Goal: Information Seeking & Learning: Learn about a topic

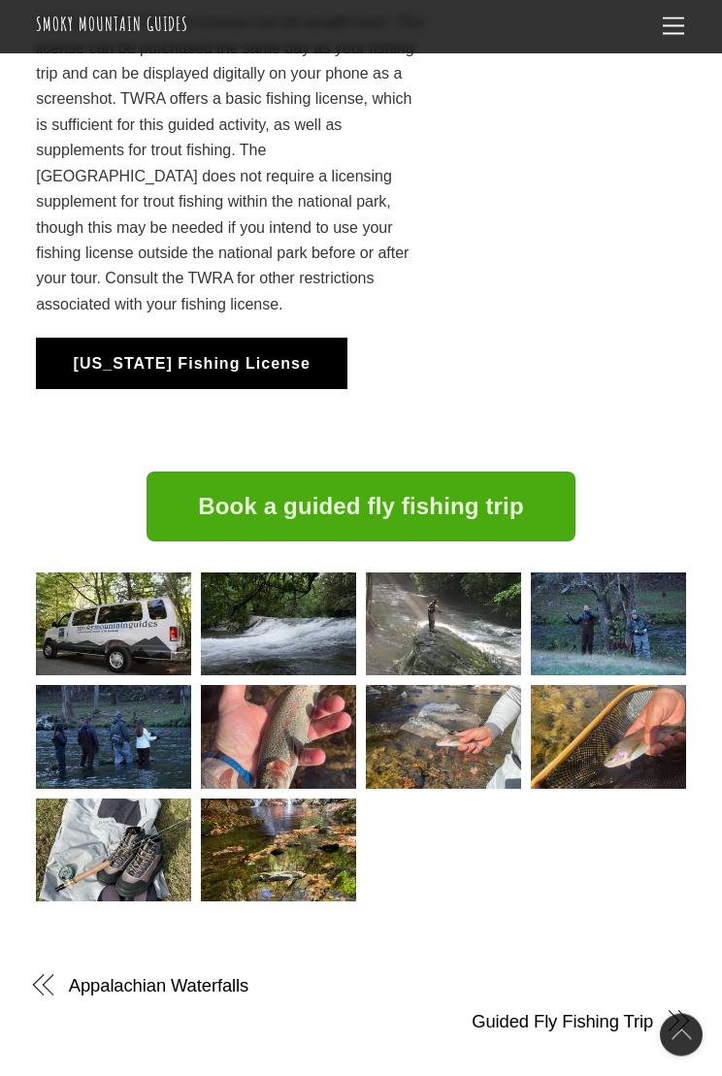
scroll to position [2473, 0]
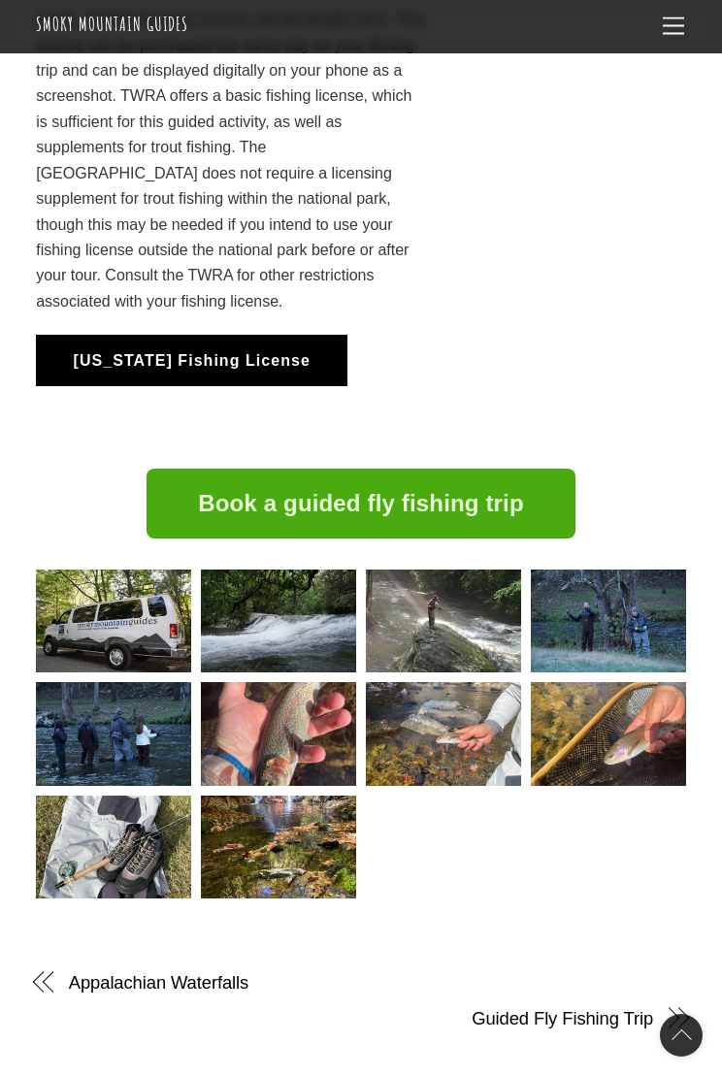
click at [131, 682] on img at bounding box center [113, 734] width 155 height 104
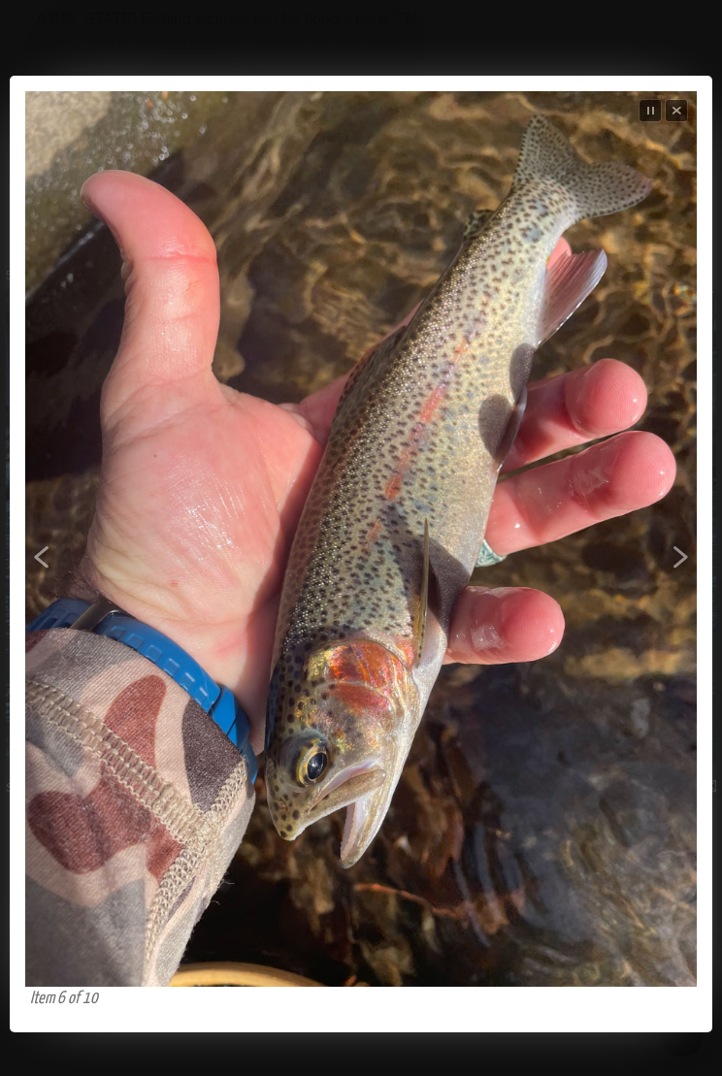
click at [633, 535] on span "Next" at bounding box center [542, 588] width 302 height 636
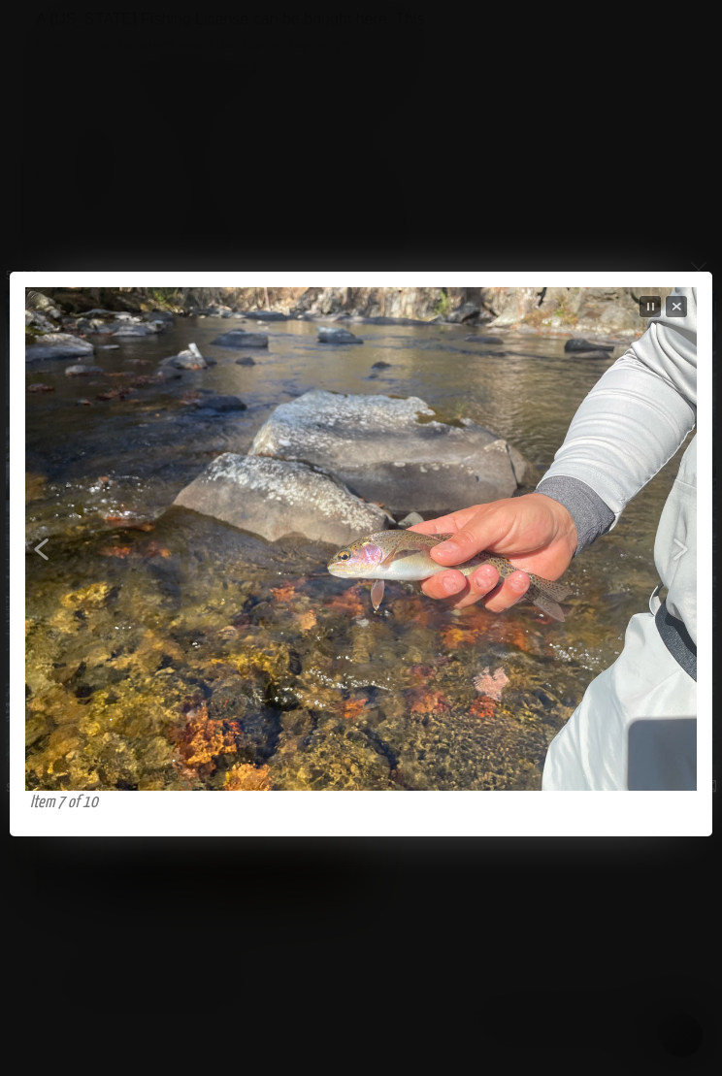
click at [653, 522] on span "Next" at bounding box center [542, 565] width 302 height 357
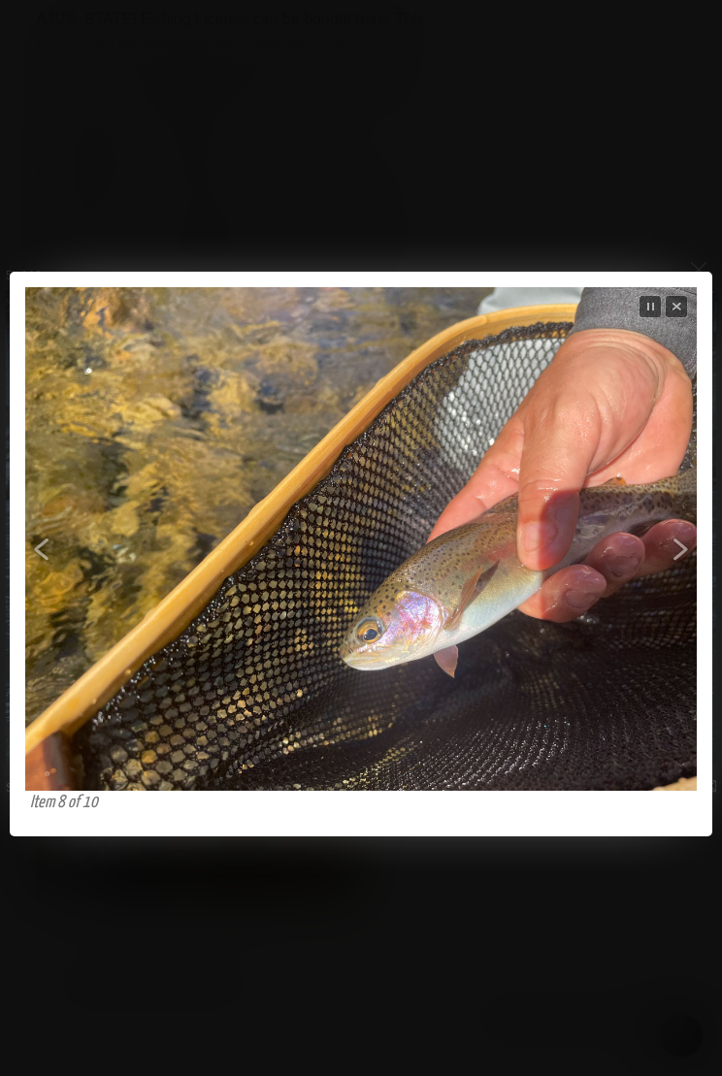
click at [647, 530] on span "Next" at bounding box center [542, 565] width 302 height 357
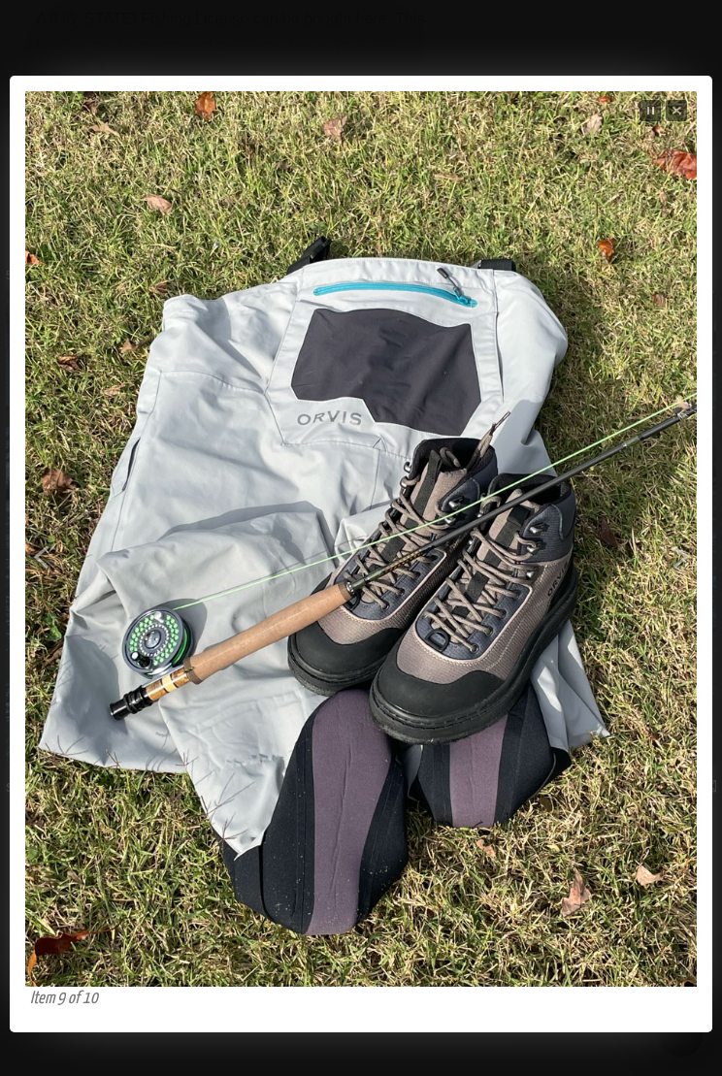
click at [649, 549] on span "Next" at bounding box center [542, 588] width 302 height 636
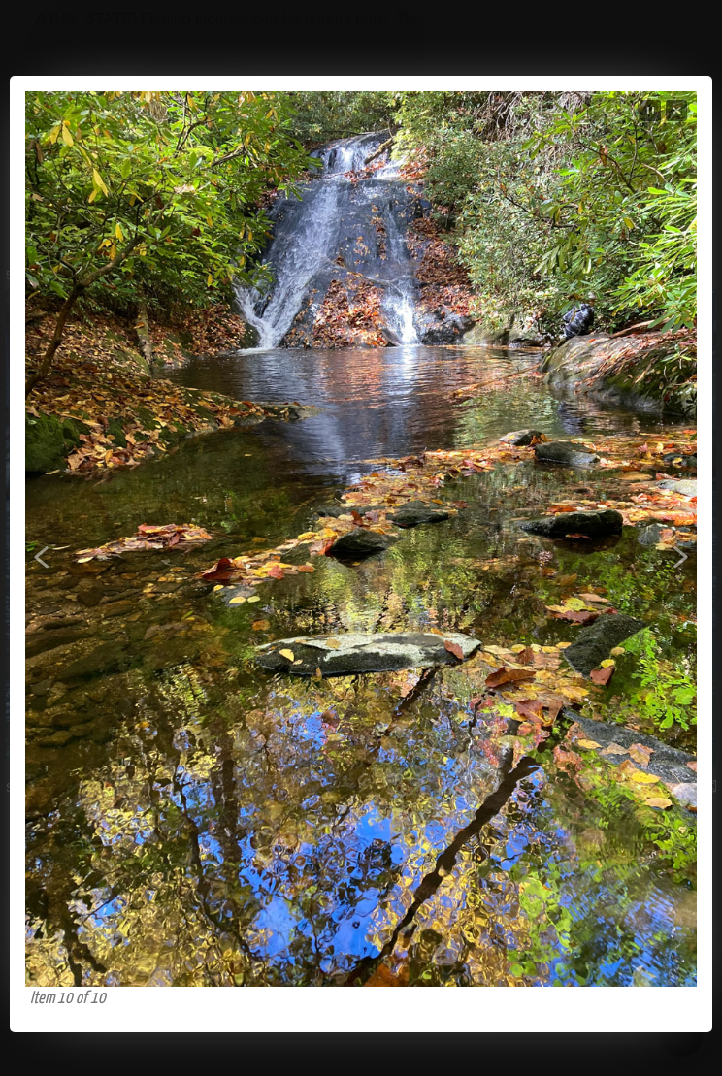
click at [644, 553] on span "Next" at bounding box center [542, 588] width 302 height 636
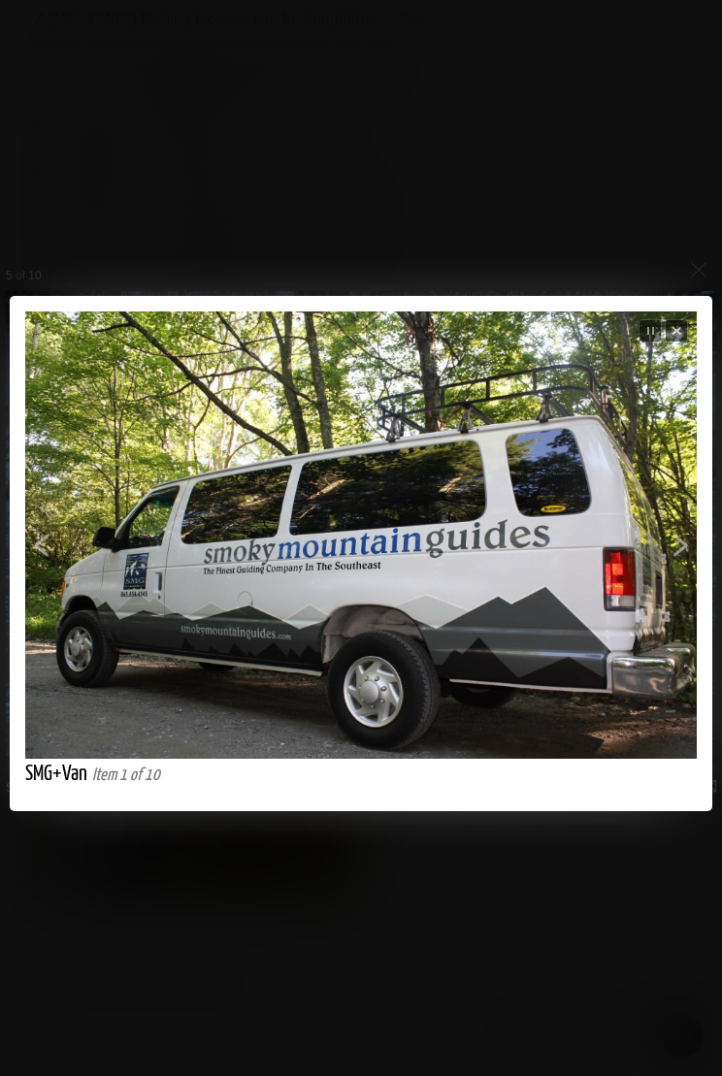
click at [644, 570] on span "Next" at bounding box center [542, 559] width 302 height 317
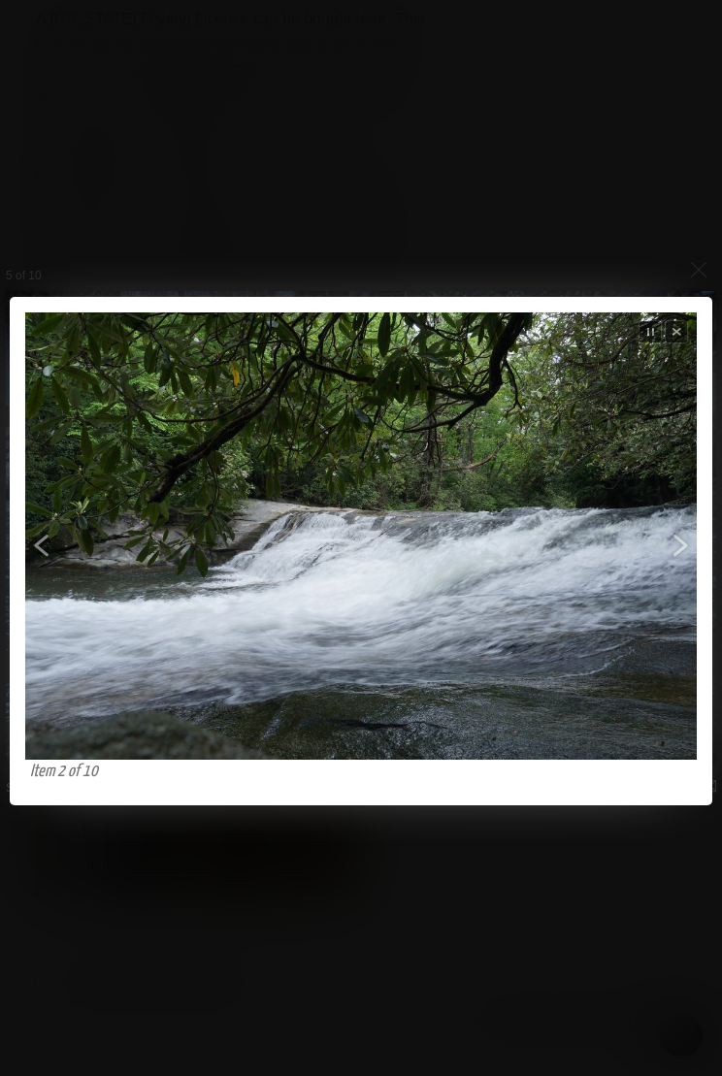
click at [670, 525] on span "Next" at bounding box center [542, 560] width 302 height 317
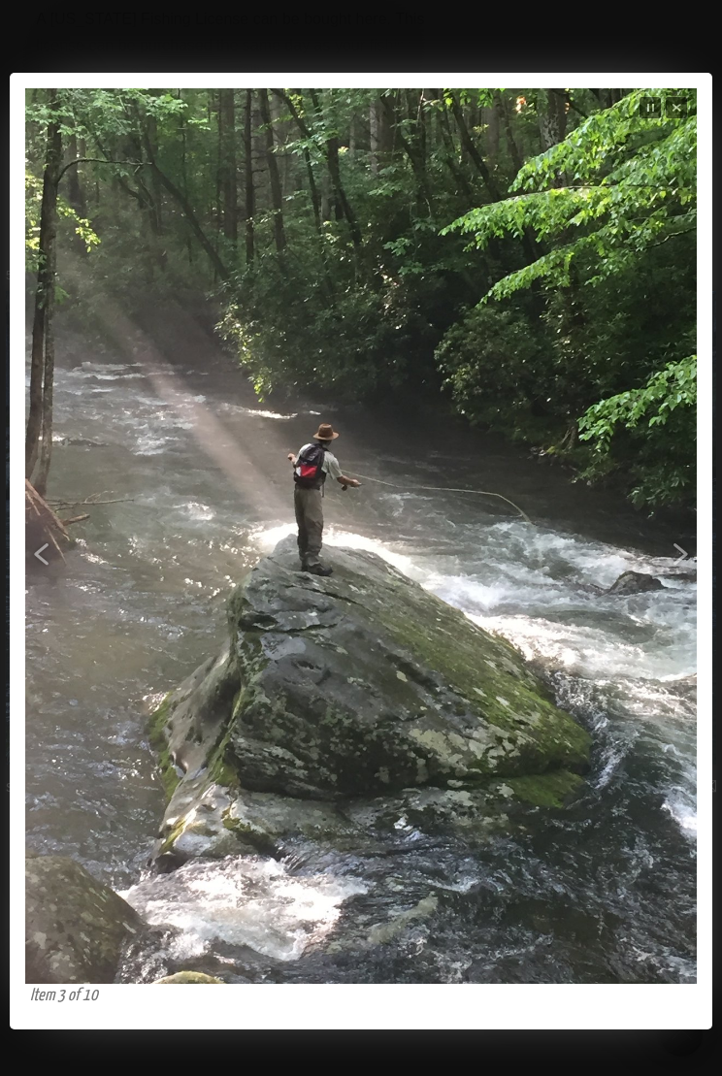
click at [672, 556] on span "Next" at bounding box center [542, 585] width 302 height 636
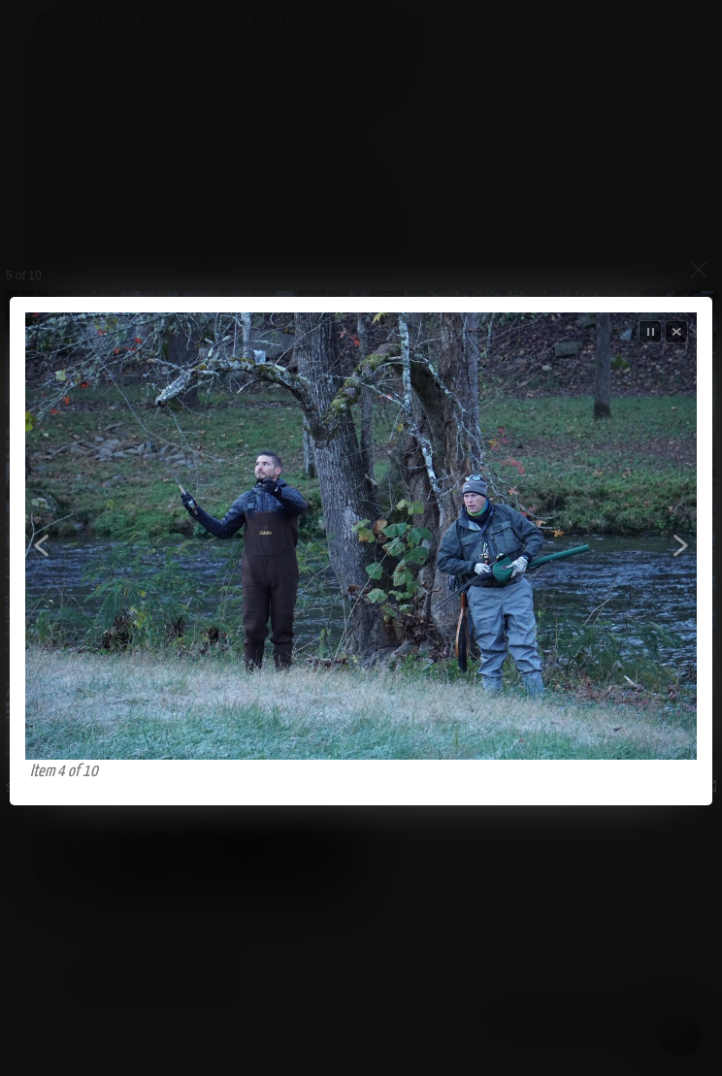
click at [676, 546] on span "Next" at bounding box center [542, 560] width 302 height 317
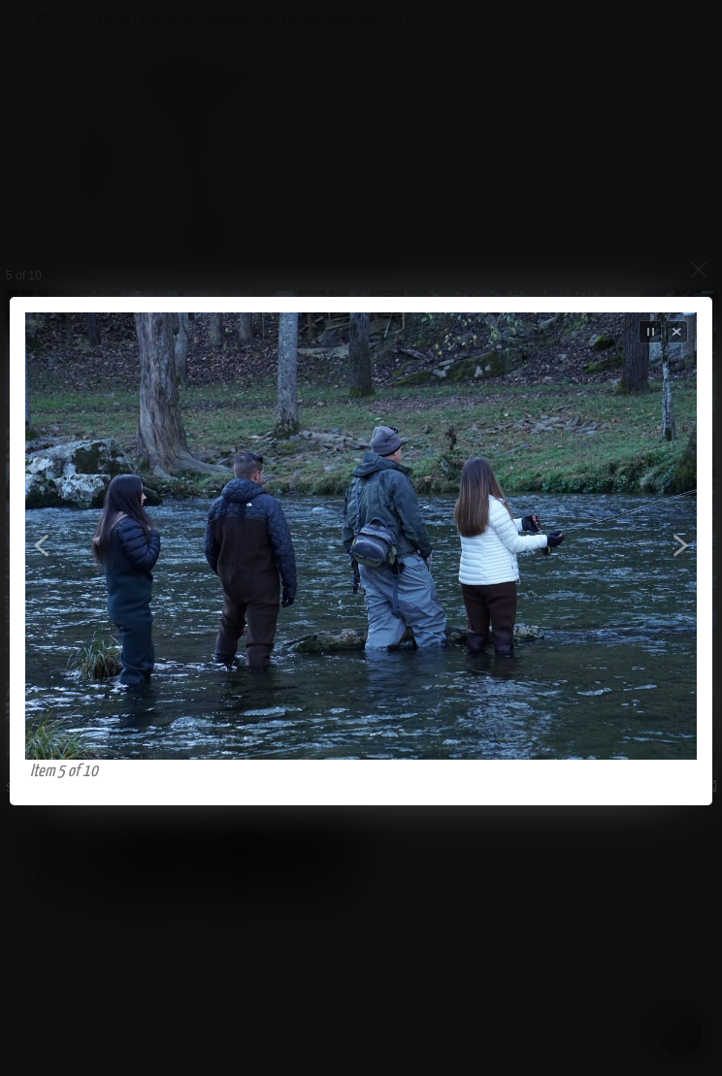
click at [88, 140] on div at bounding box center [361, 565] width 722 height 1130
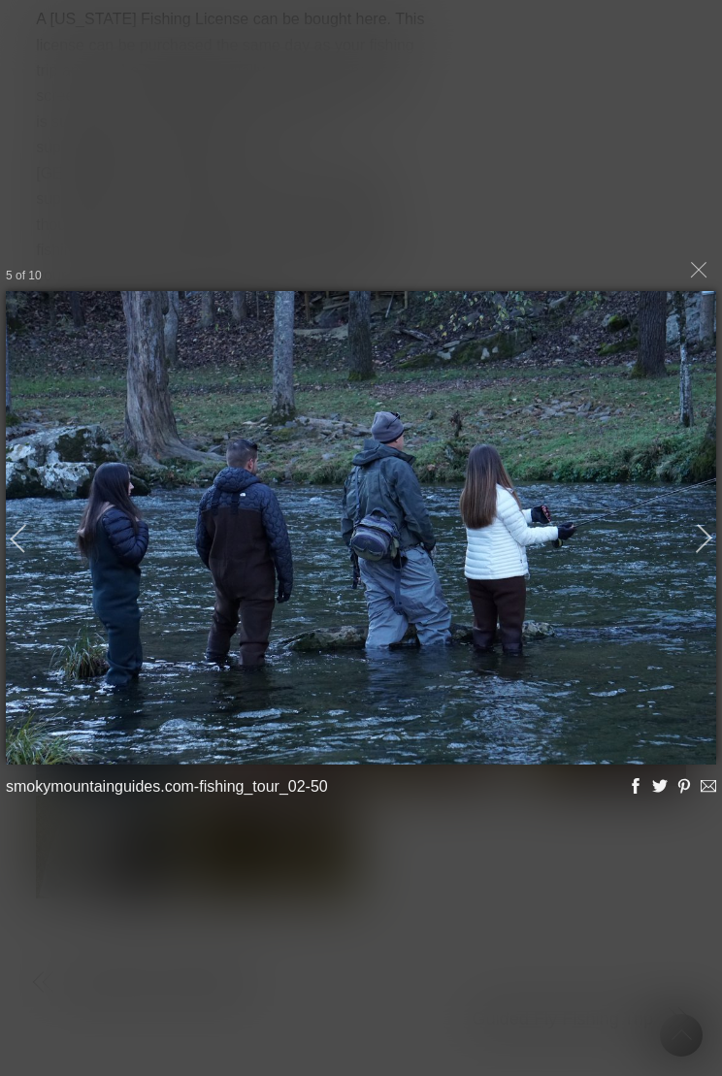
click at [137, 110] on div "5 of 10 smokymountainguides.com-fishing_tour_02-50 Loading..." at bounding box center [361, 538] width 722 height 1076
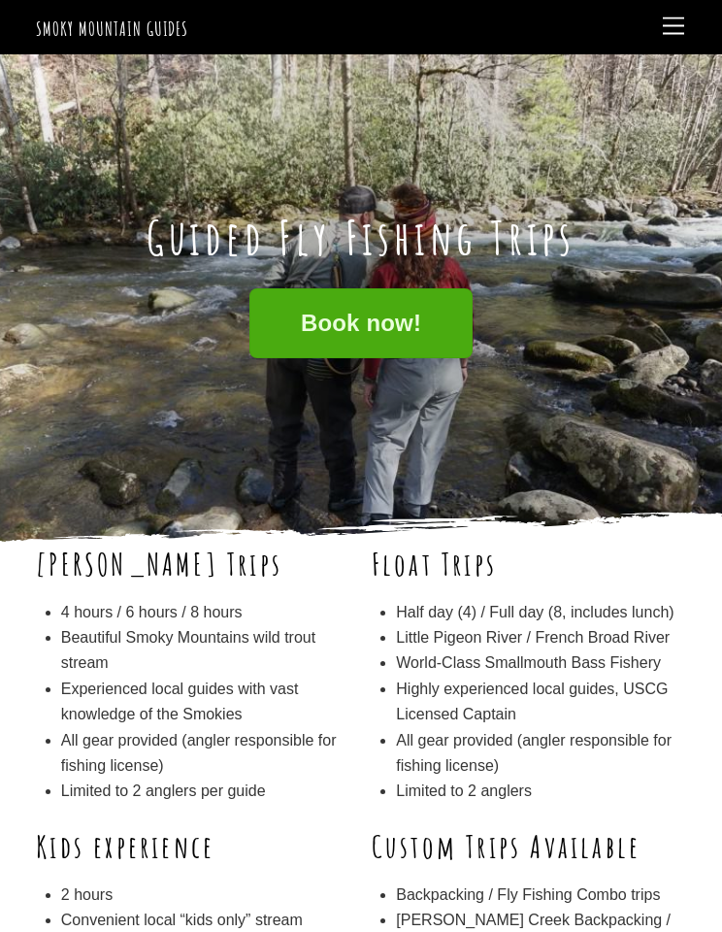
click at [705, 297] on link "→" at bounding box center [713, 290] width 17 height 17
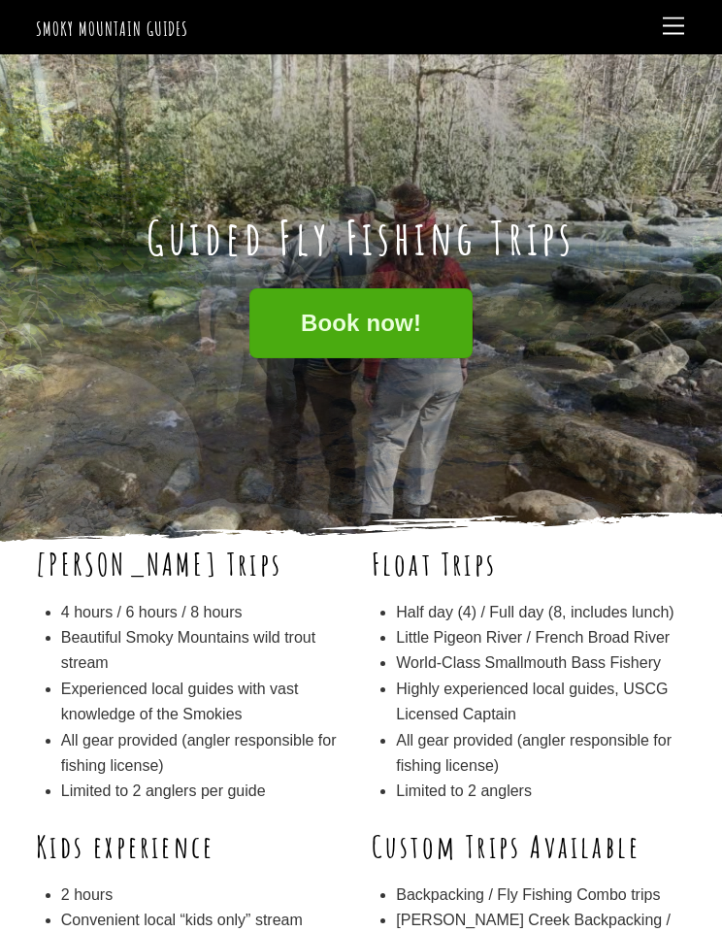
click at [713, 298] on link "→" at bounding box center [713, 290] width 17 height 17
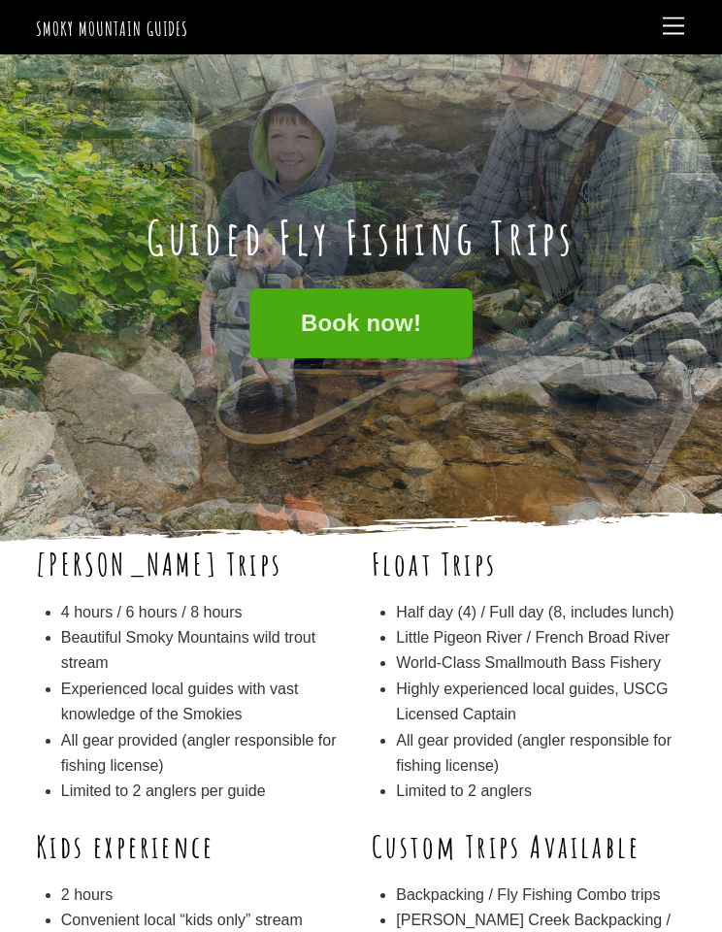
click at [716, 286] on link "→" at bounding box center [713, 290] width 17 height 17
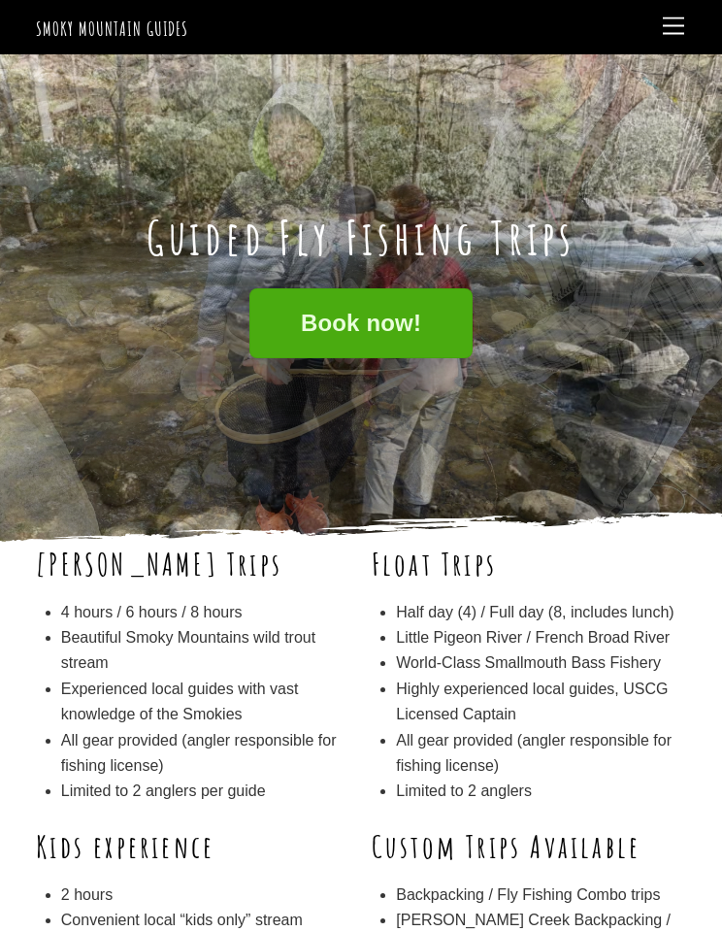
click at [715, 290] on link "→" at bounding box center [713, 290] width 17 height 17
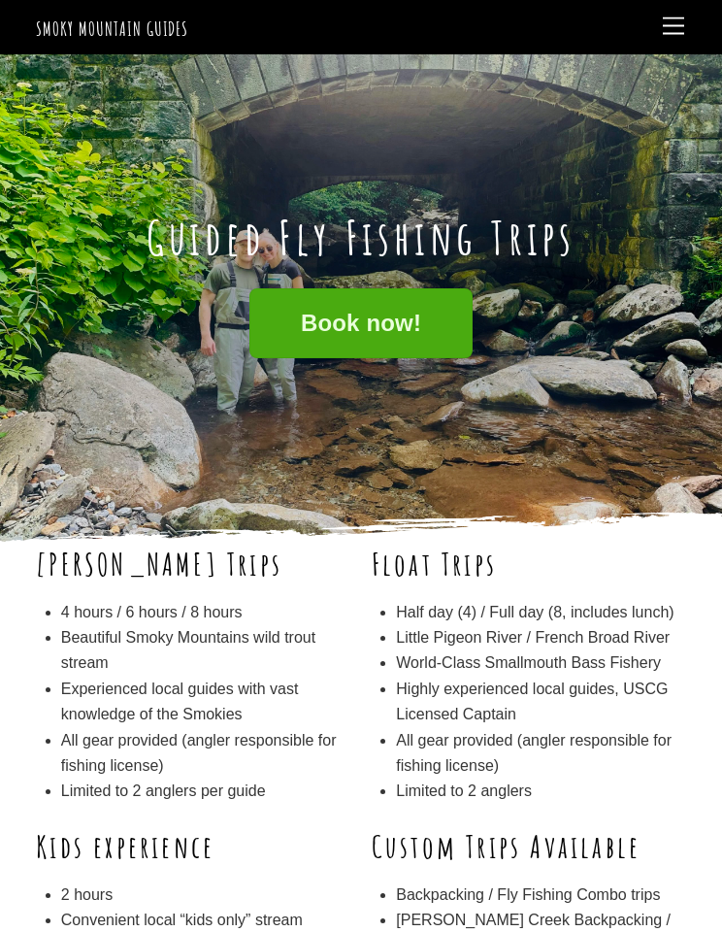
click at [712, 298] on link "→" at bounding box center [713, 290] width 17 height 17
